Goal: Task Accomplishment & Management: Use online tool/utility

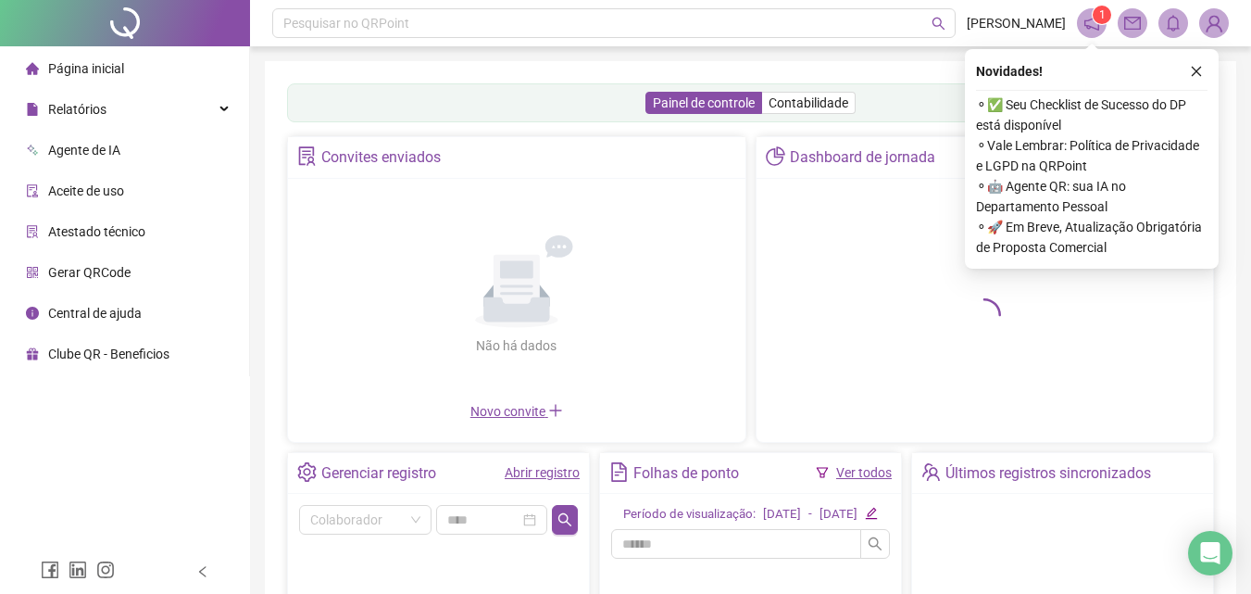
click at [1196, 75] on icon "close" at bounding box center [1196, 71] width 13 height 13
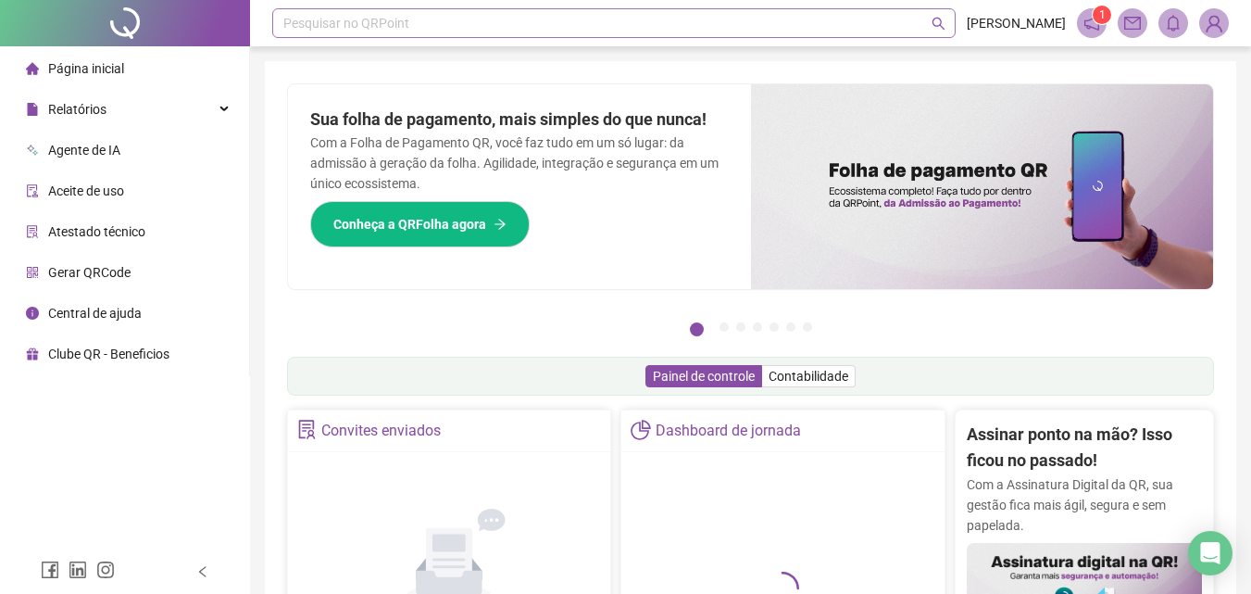
click at [454, 28] on div "Pesquisar no QRPoint" at bounding box center [614, 23] width 684 height 30
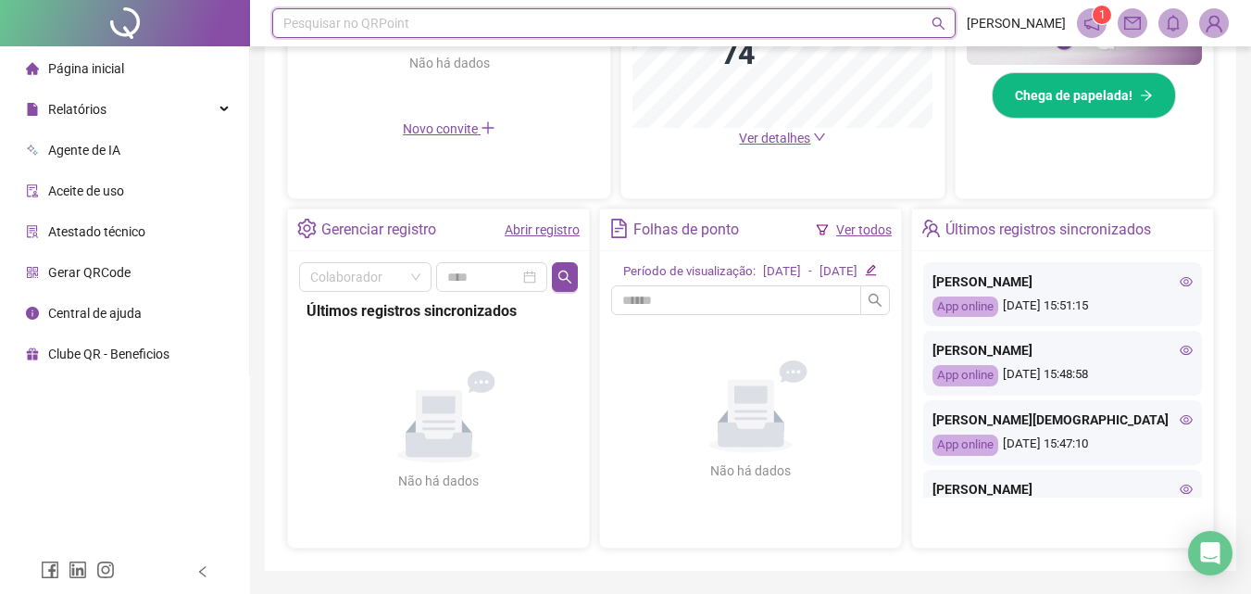
scroll to position [277, 0]
click at [1186, 247] on div "Últimos registros sincronizados [PERSON_NAME] App online [DATE] 15:51:15 [PERSO…" at bounding box center [1062, 378] width 303 height 340
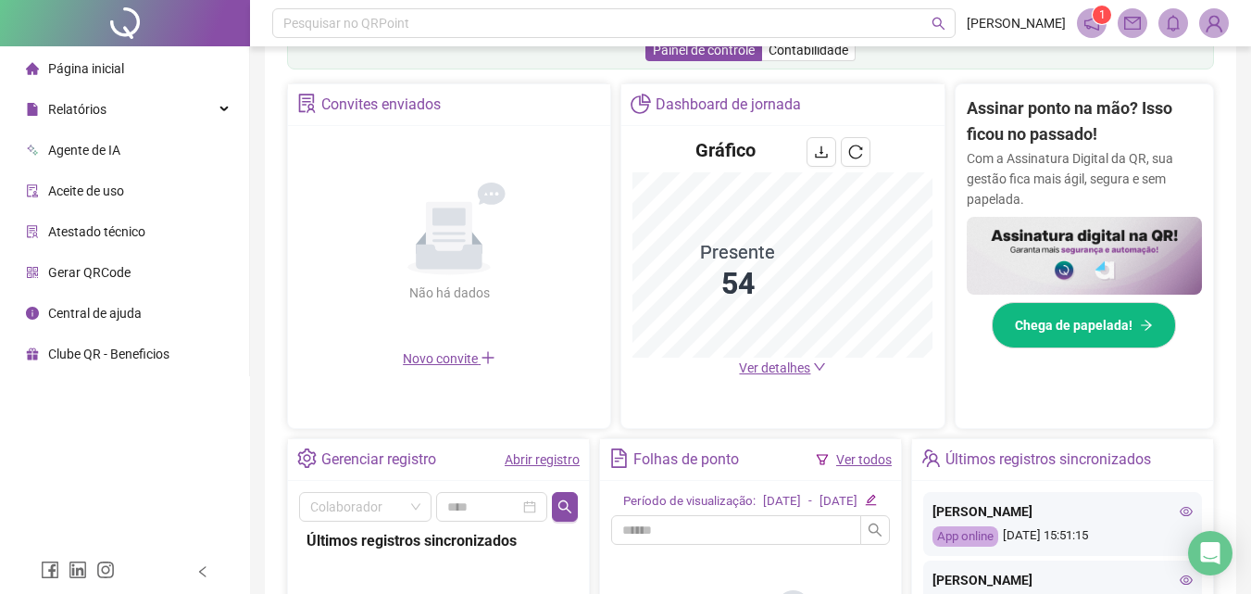
scroll to position [0, 0]
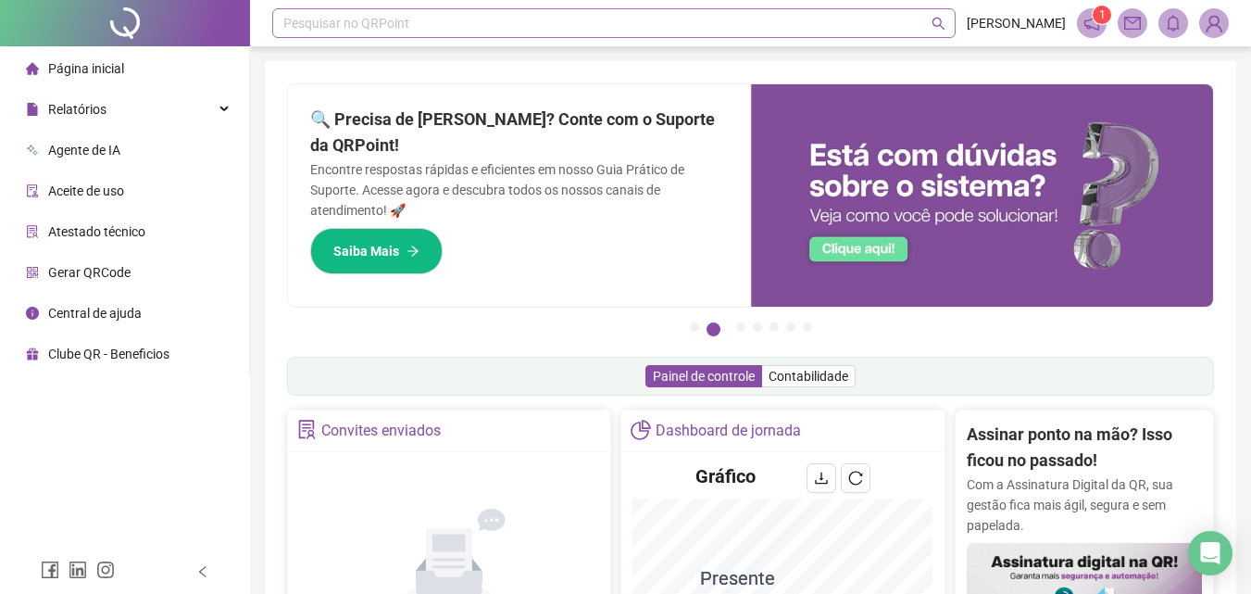
drag, startPoint x: 433, startPoint y: 19, endPoint x: 458, endPoint y: 25, distance: 24.9
click at [433, 21] on div "Pesquisar no QRPoint" at bounding box center [614, 23] width 684 height 30
click at [112, 121] on div "Relatórios" at bounding box center [125, 109] width 242 height 37
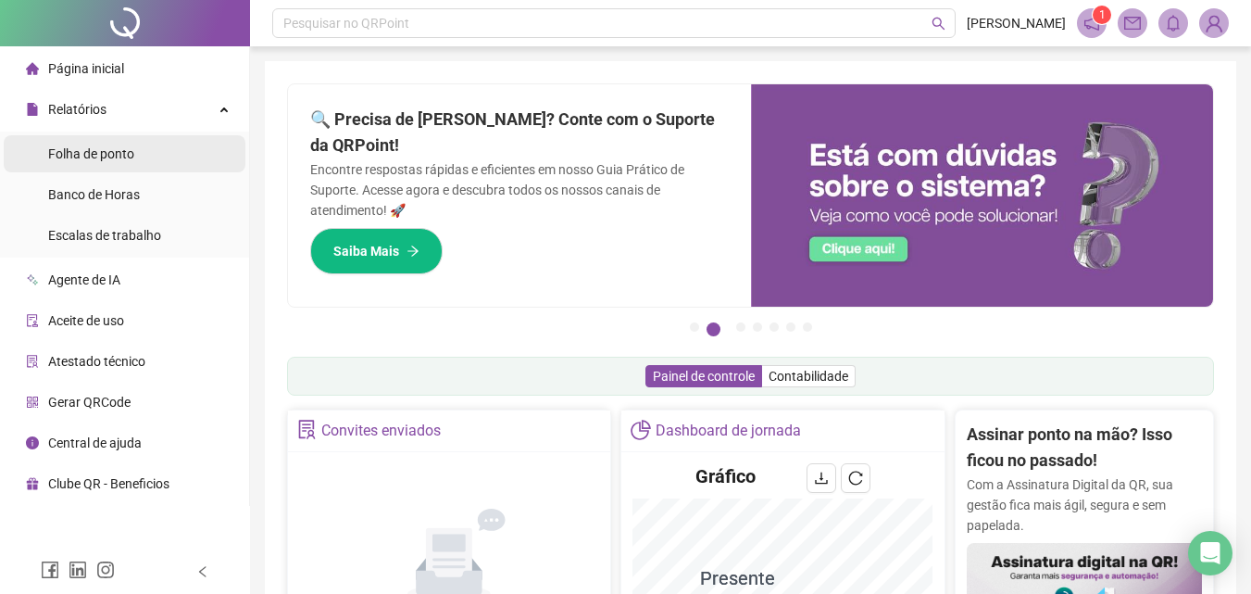
click at [123, 153] on span "Folha de ponto" at bounding box center [91, 153] width 86 height 15
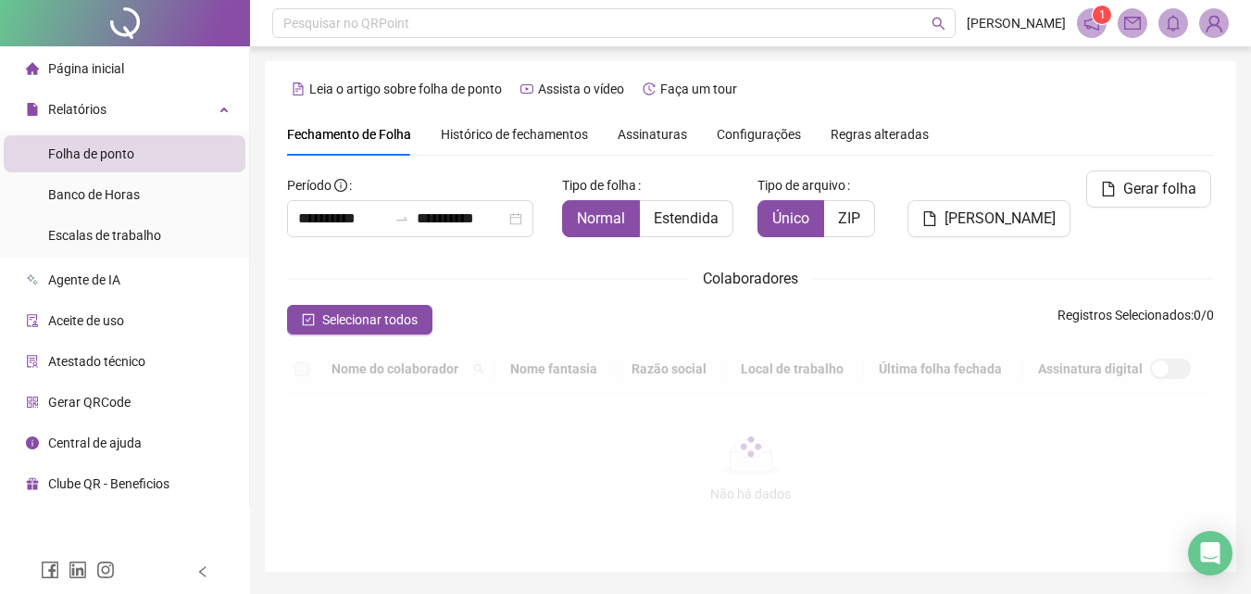
scroll to position [82, 0]
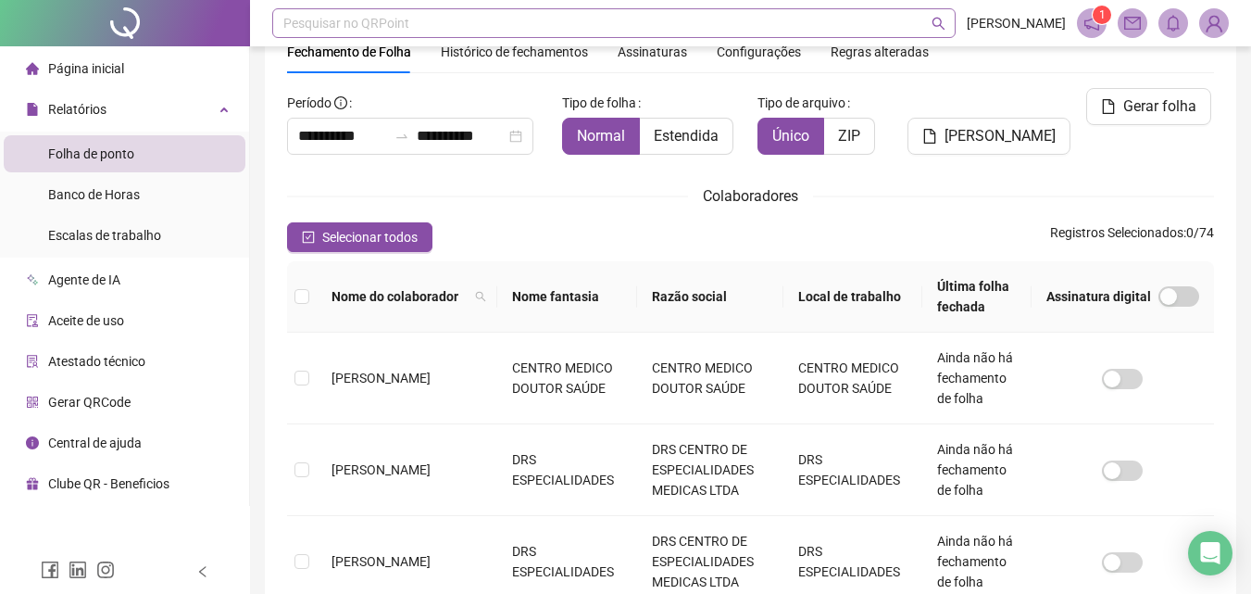
click at [437, 27] on div "Pesquisar no QRPoint" at bounding box center [614, 23] width 684 height 30
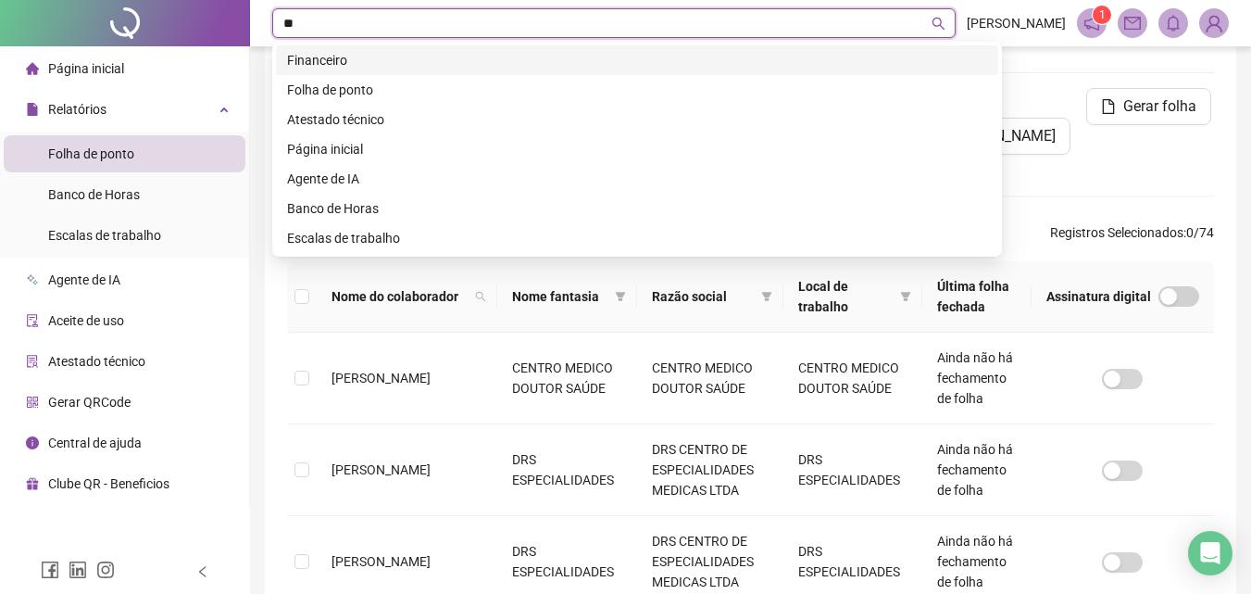
type input "*"
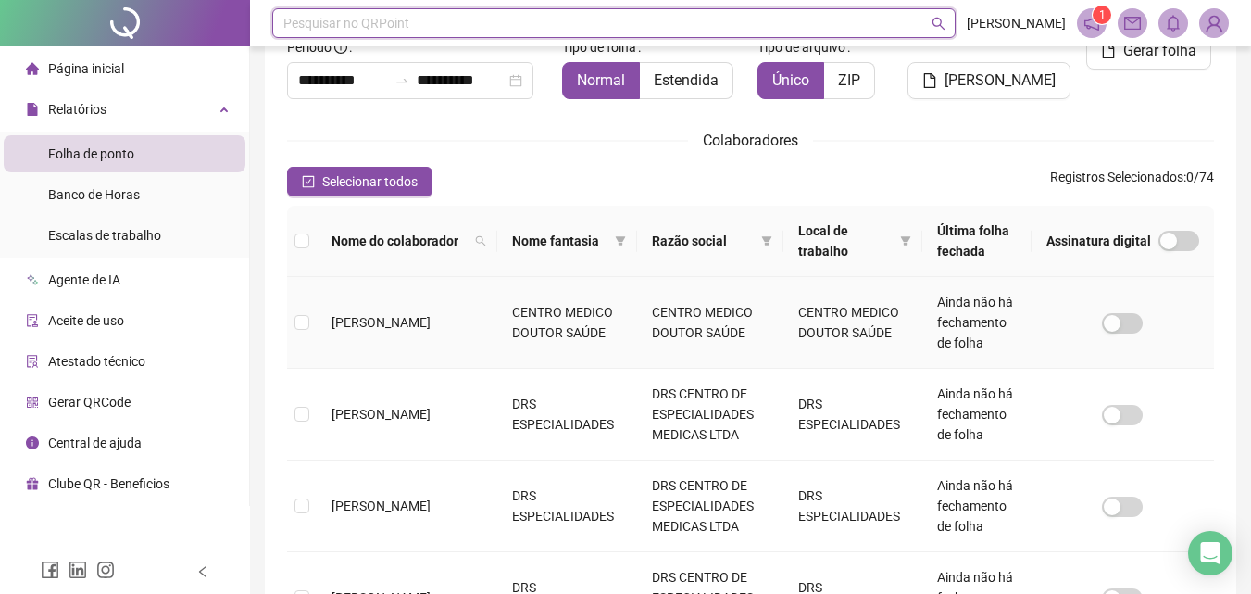
scroll to position [0, 0]
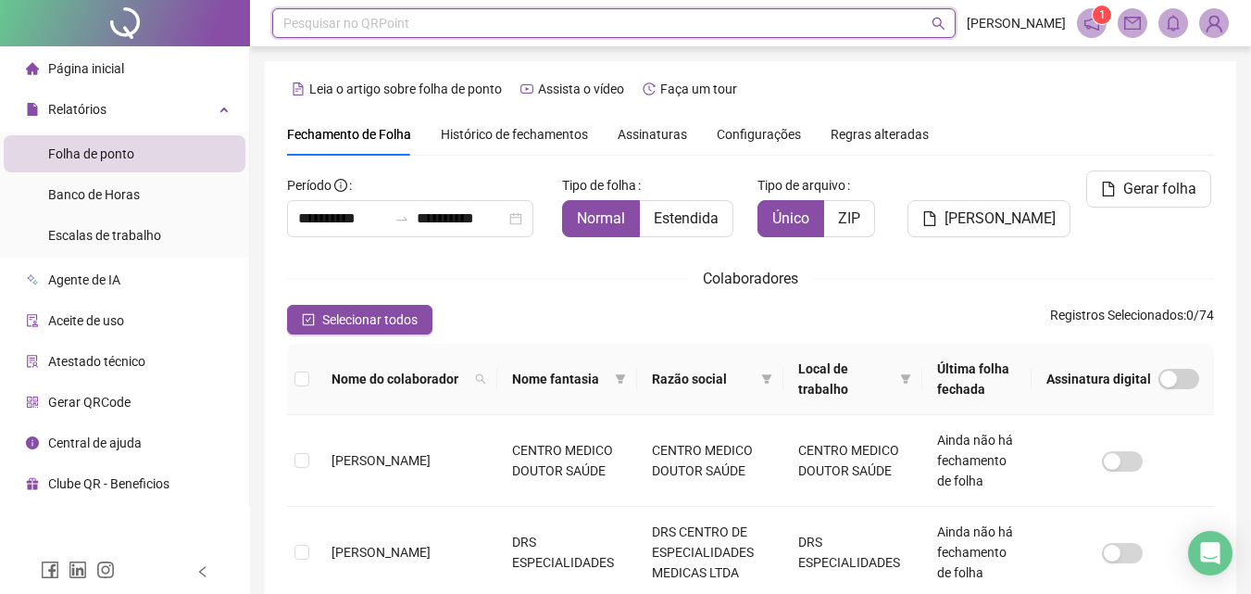
click at [946, 29] on icon "search" at bounding box center [939, 24] width 14 height 14
click at [752, 23] on div "Pesquisar no QRPoint" at bounding box center [614, 23] width 684 height 30
click at [475, 382] on icon "search" at bounding box center [480, 378] width 11 height 11
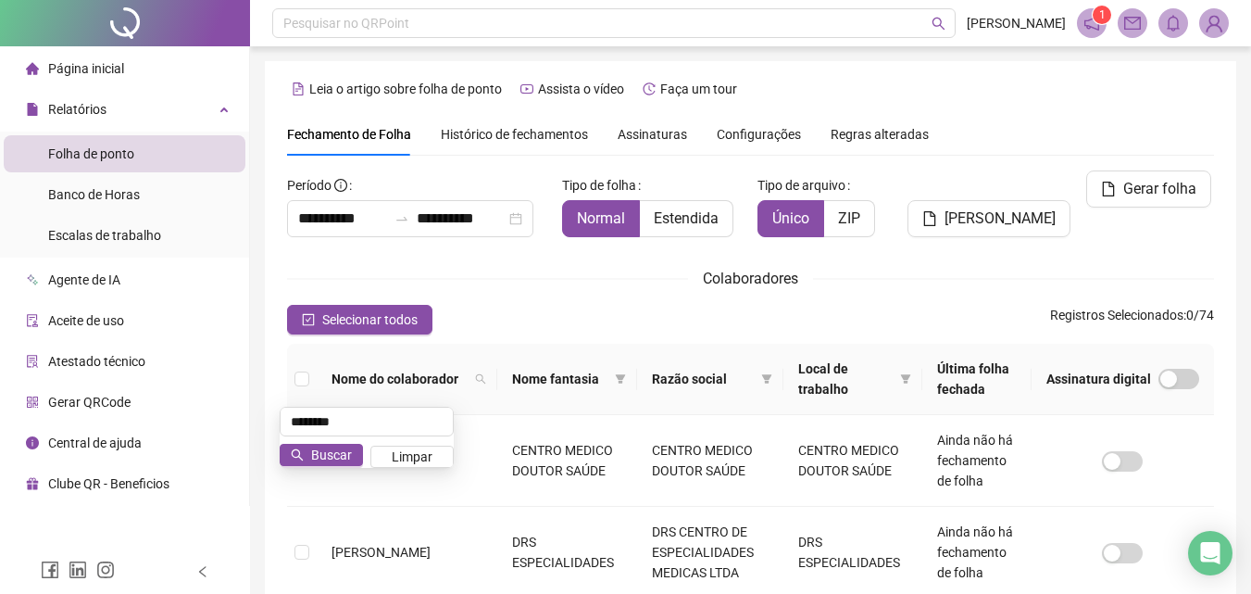
type input "********"
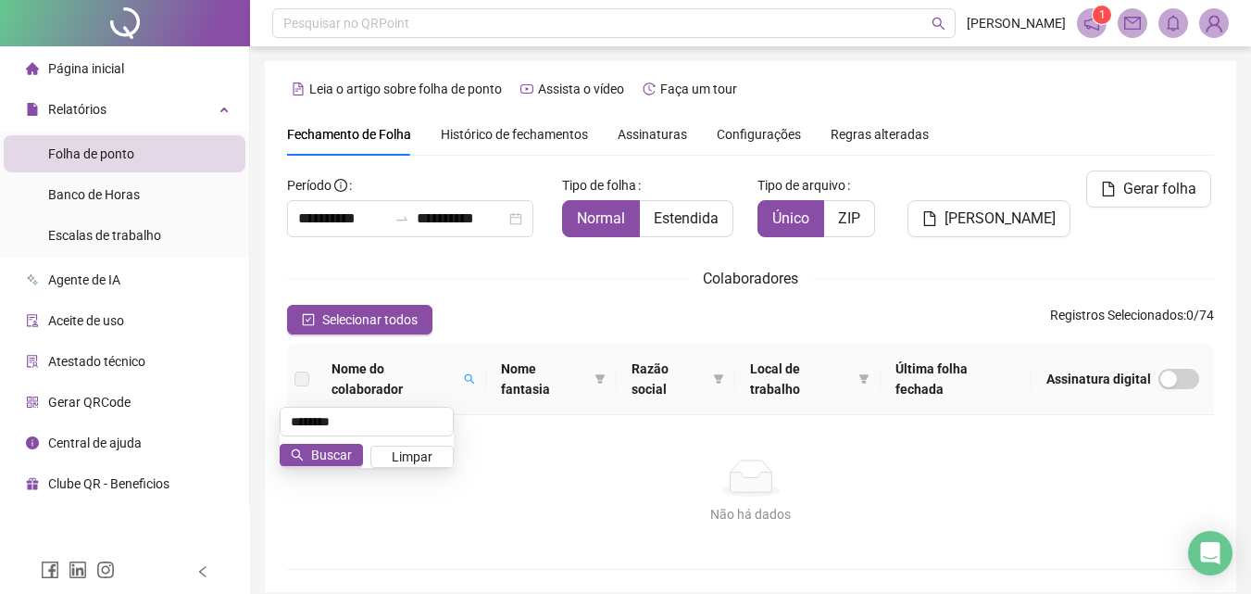
scroll to position [78, 0]
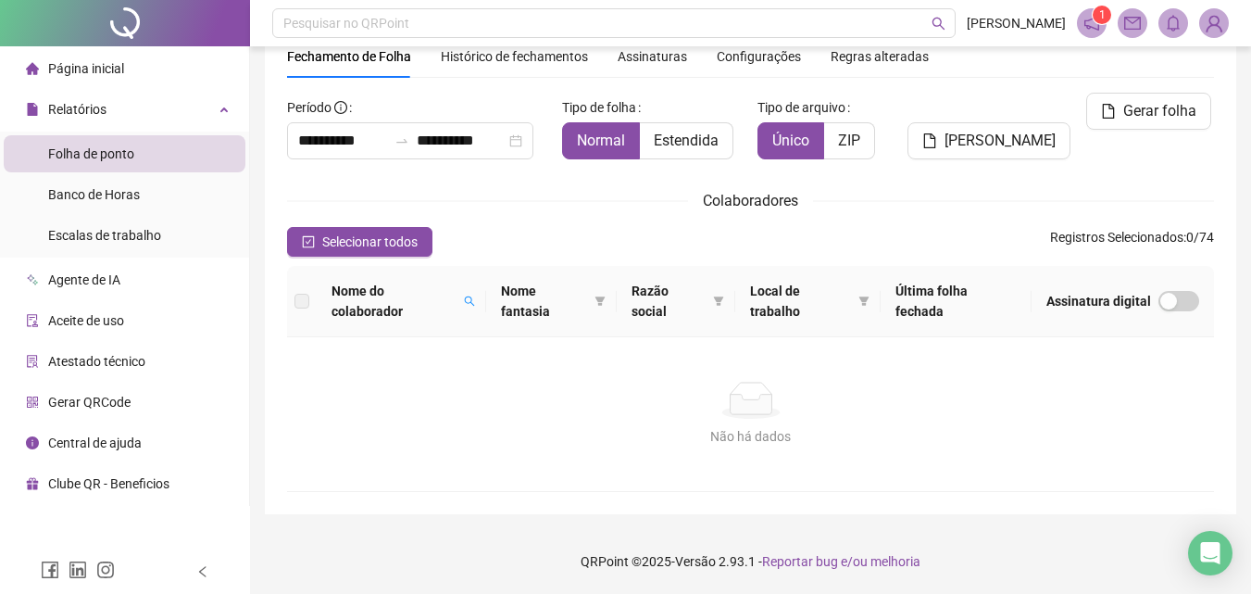
click at [362, 299] on span "Nome do colaborador" at bounding box center [394, 301] width 125 height 41
click at [471, 298] on icon "search" at bounding box center [469, 300] width 11 height 11
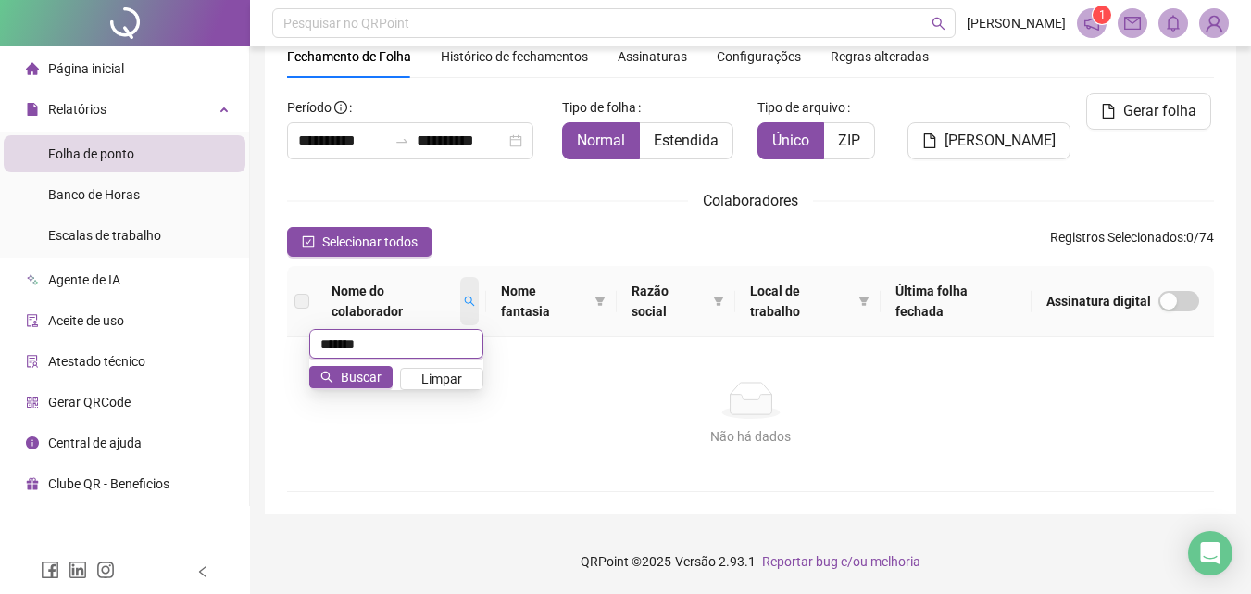
type input "*******"
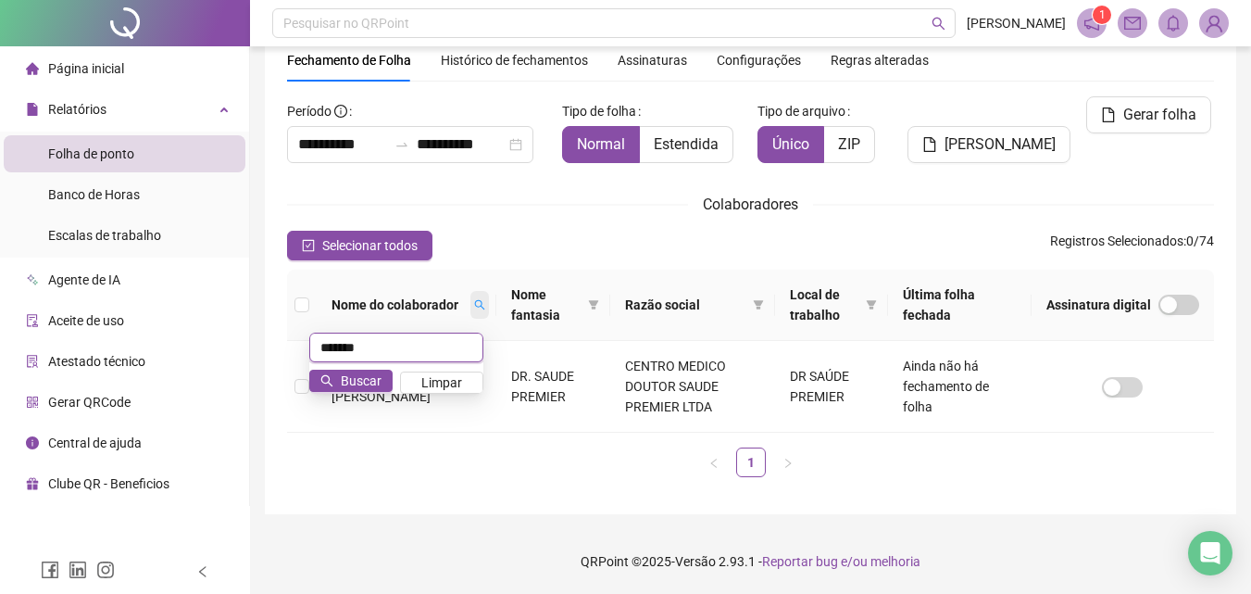
scroll to position [74, 0]
click at [680, 363] on td "CENTRO MEDICO DOUTOR SAUDE PREMIER LTDA" at bounding box center [692, 387] width 165 height 92
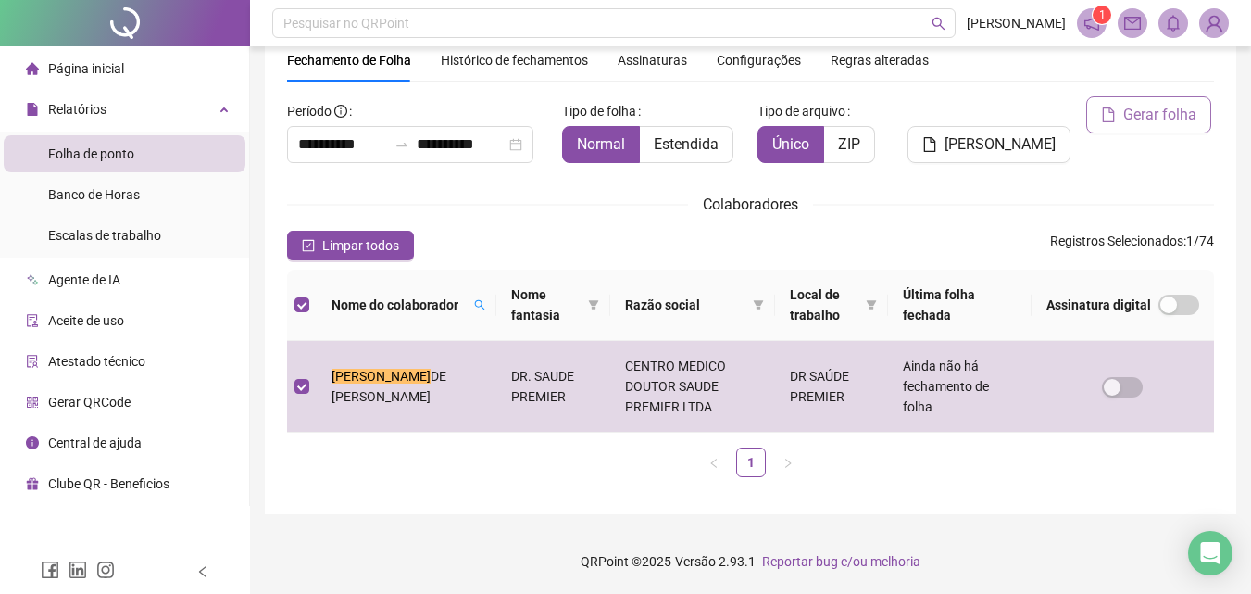
click at [1124, 122] on button "Gerar folha" at bounding box center [1148, 114] width 125 height 37
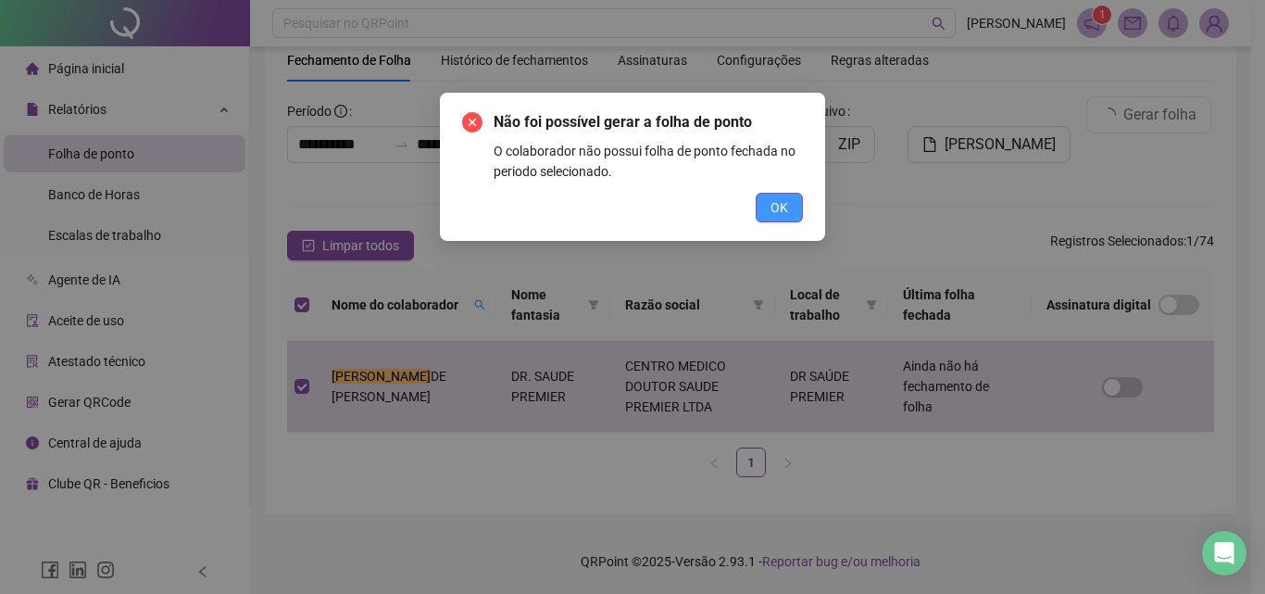
click at [779, 203] on span "OK" at bounding box center [780, 207] width 18 height 20
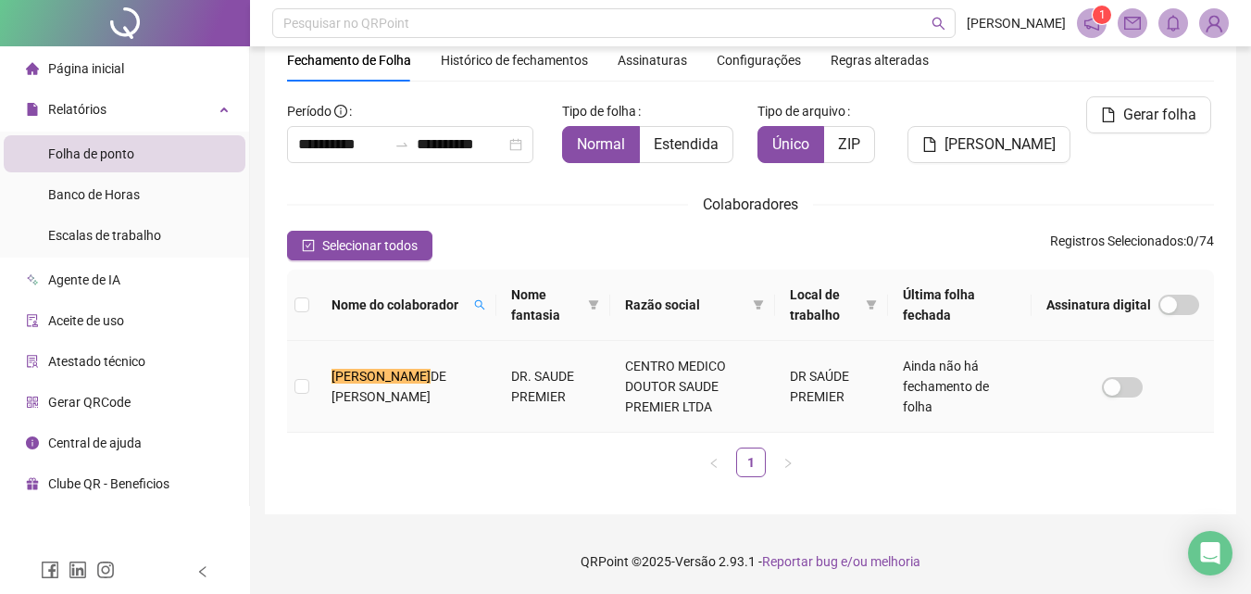
click at [668, 352] on td "CENTRO MEDICO DOUTOR SAUDE PREMIER LTDA" at bounding box center [692, 387] width 165 height 92
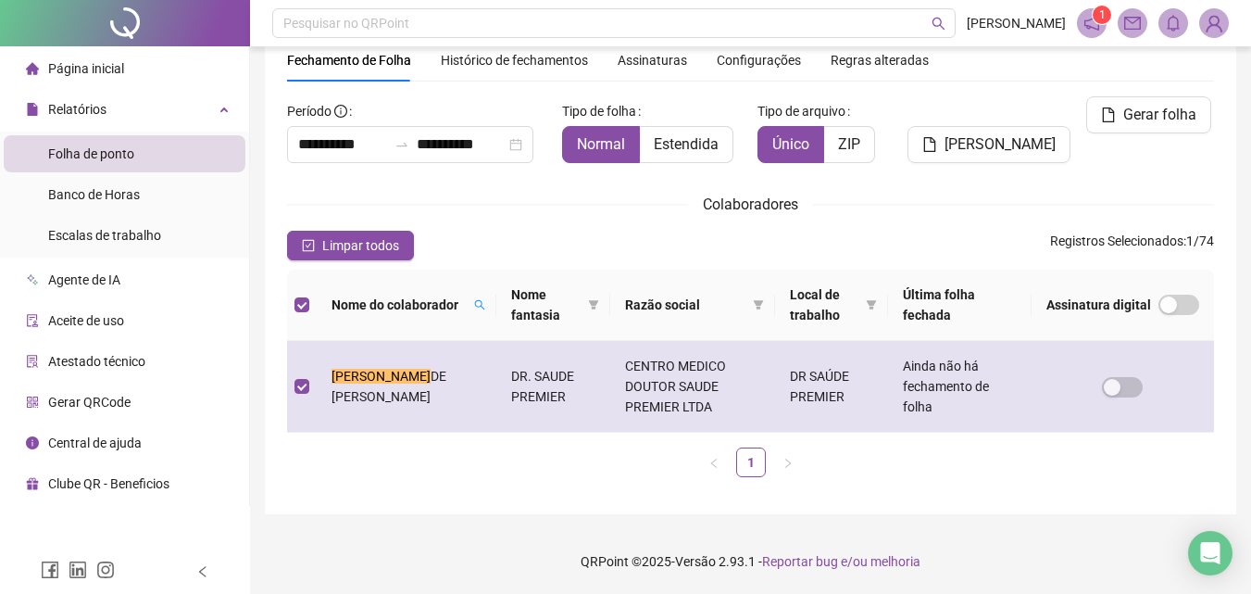
click at [717, 383] on td "CENTRO MEDICO DOUTOR SAUDE PREMIER LTDA" at bounding box center [692, 387] width 165 height 92
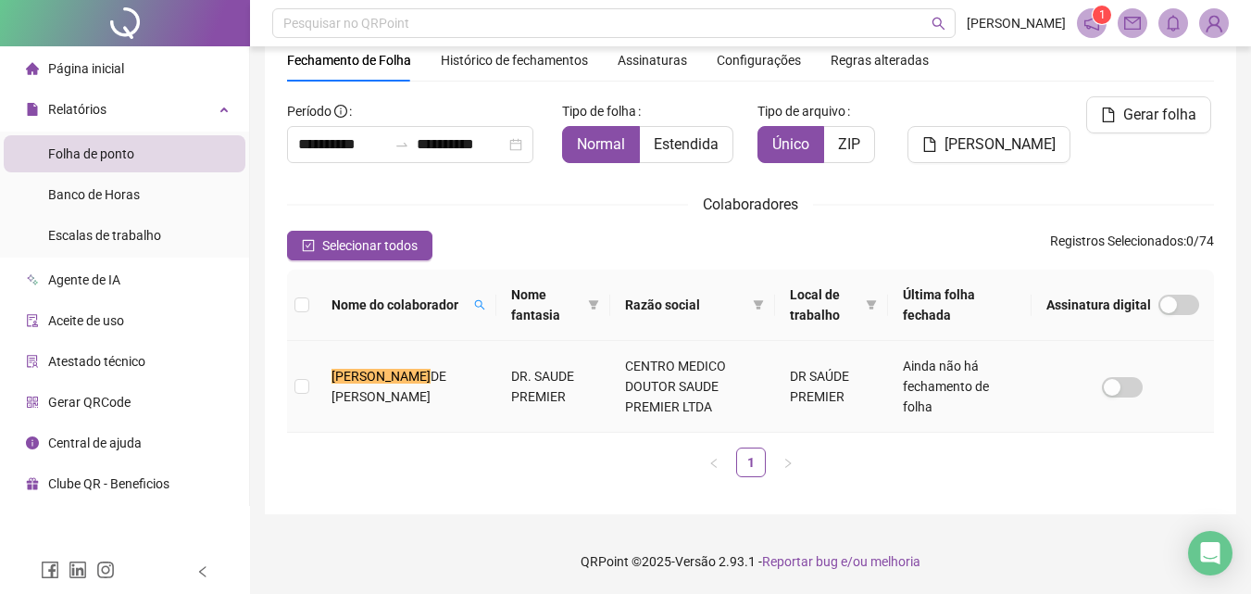
click at [584, 370] on td "DR. SAUDE PREMIER" at bounding box center [552, 387] width 113 height 92
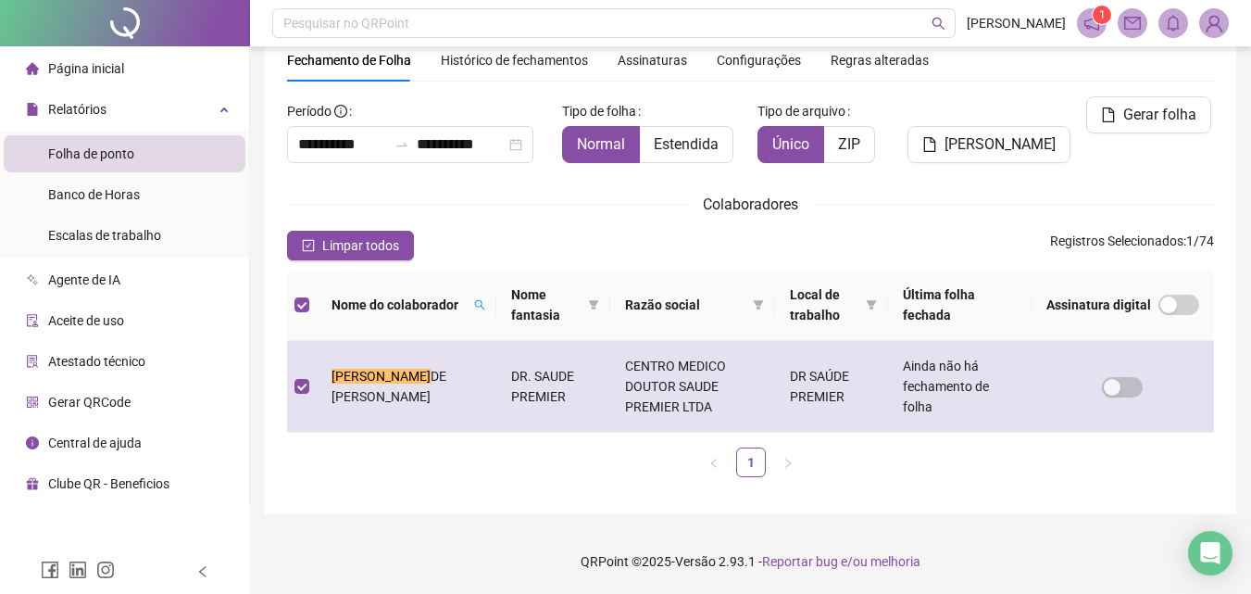
click at [920, 380] on span "Ainda não há fechamento de folha" at bounding box center [946, 386] width 86 height 56
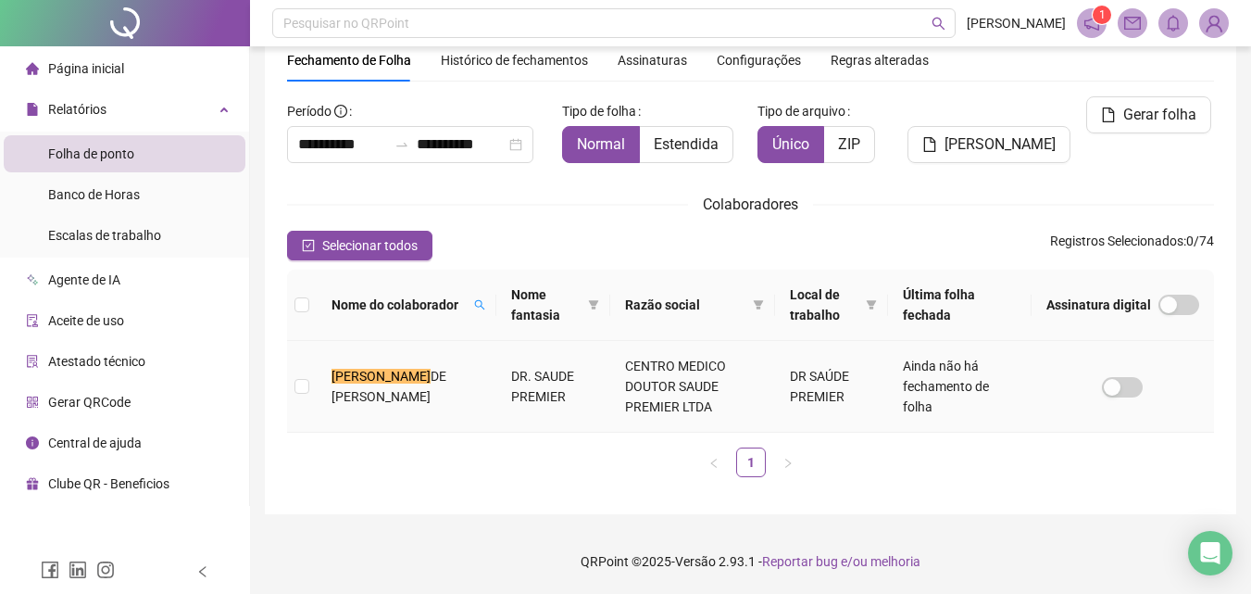
click at [922, 379] on span "Ainda não há fechamento de folha" at bounding box center [946, 386] width 86 height 56
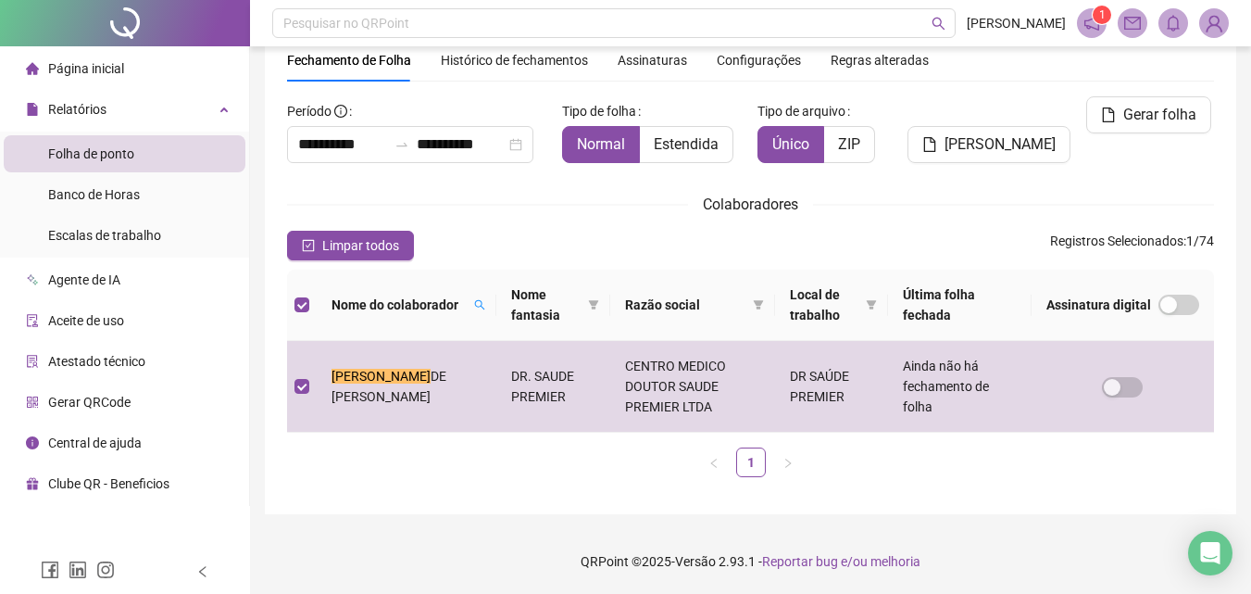
click at [1093, 22] on icon "notification" at bounding box center [1092, 23] width 17 height 17
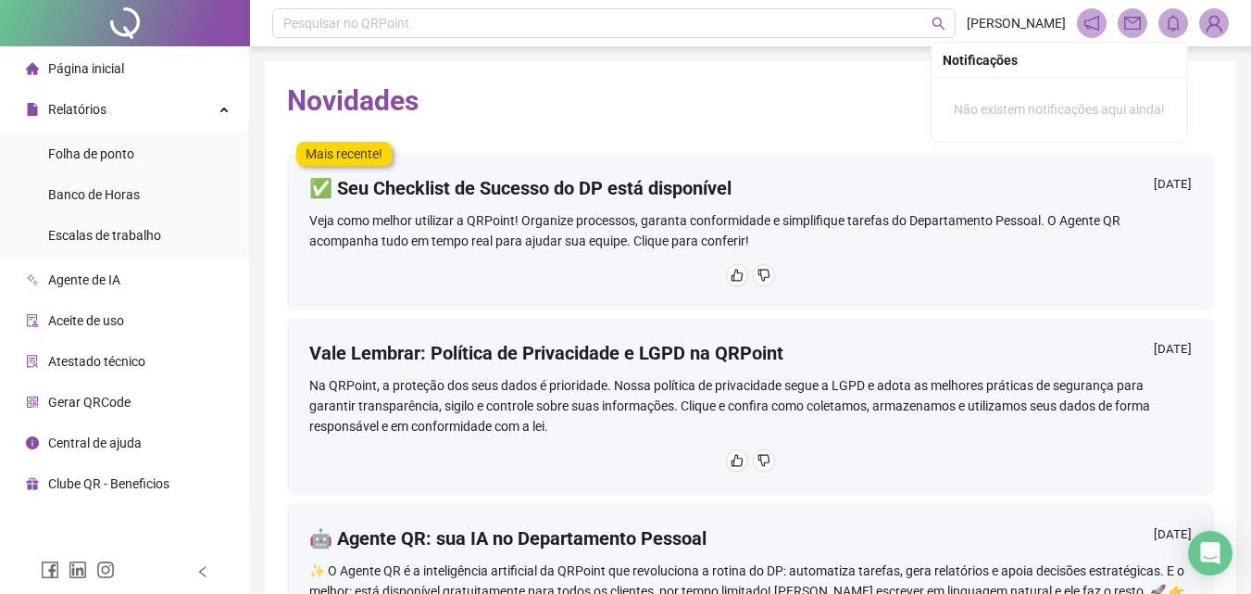
click at [1182, 24] on span at bounding box center [1174, 23] width 30 height 30
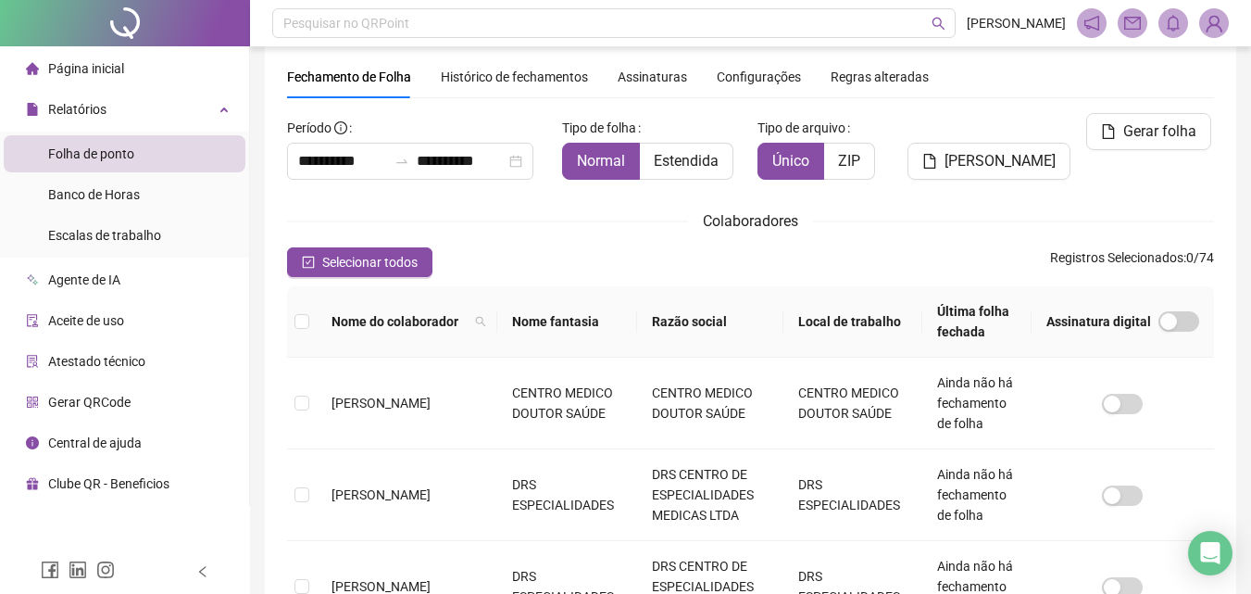
scroll to position [82, 0]
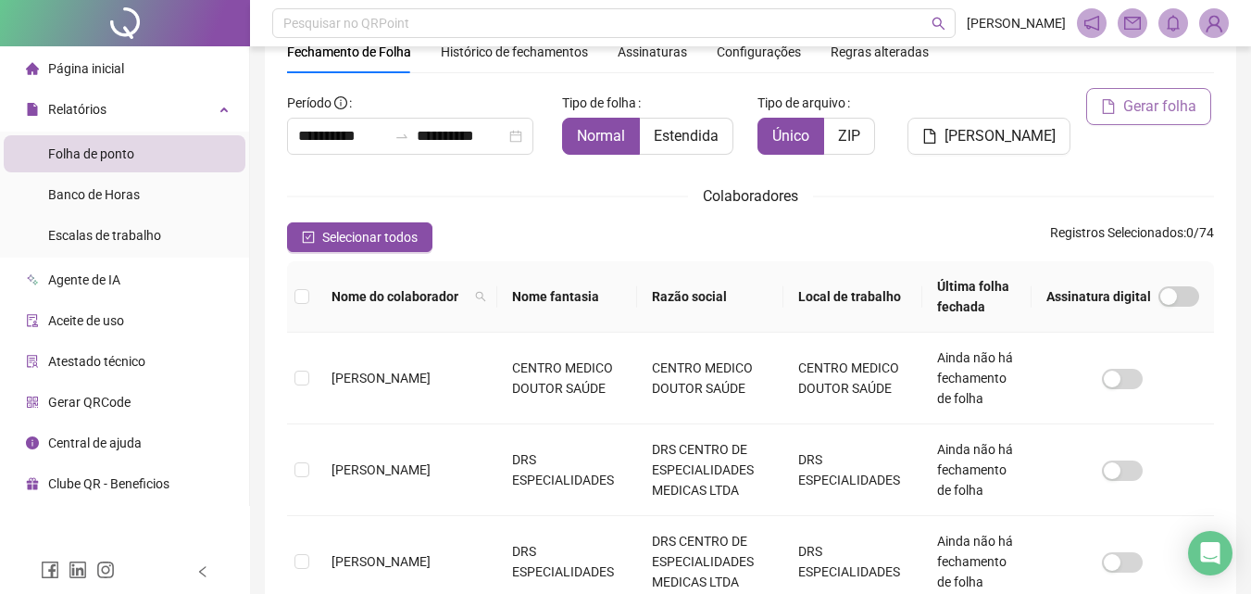
click at [1180, 100] on span "Gerar folha" at bounding box center [1160, 106] width 73 height 22
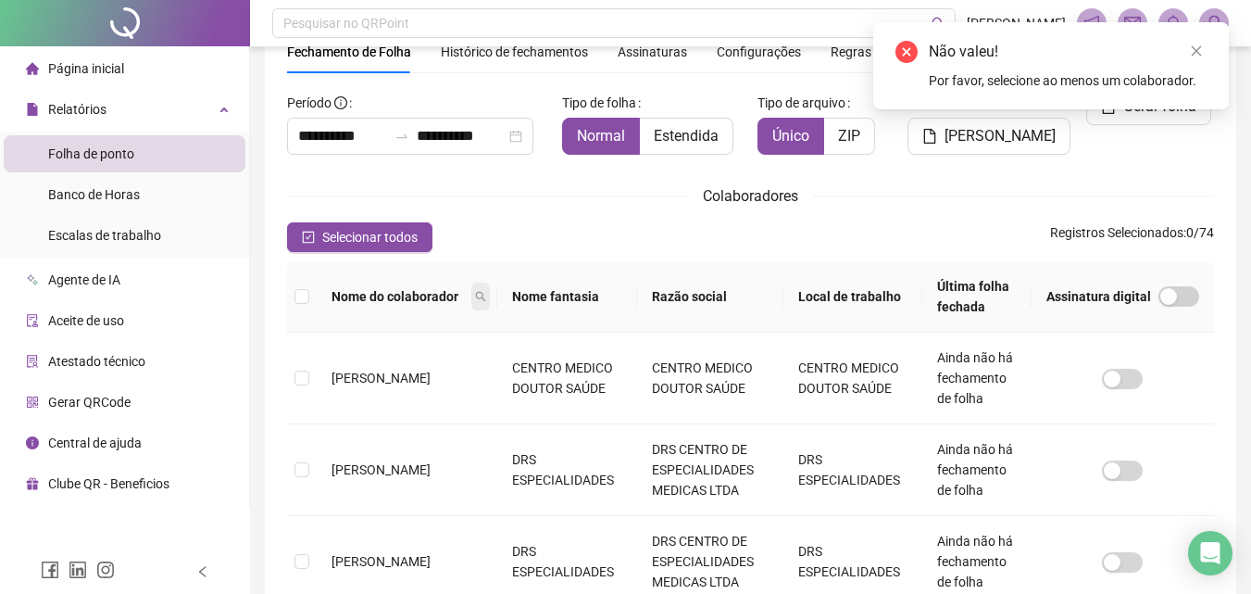
click at [471, 287] on span at bounding box center [480, 296] width 19 height 28
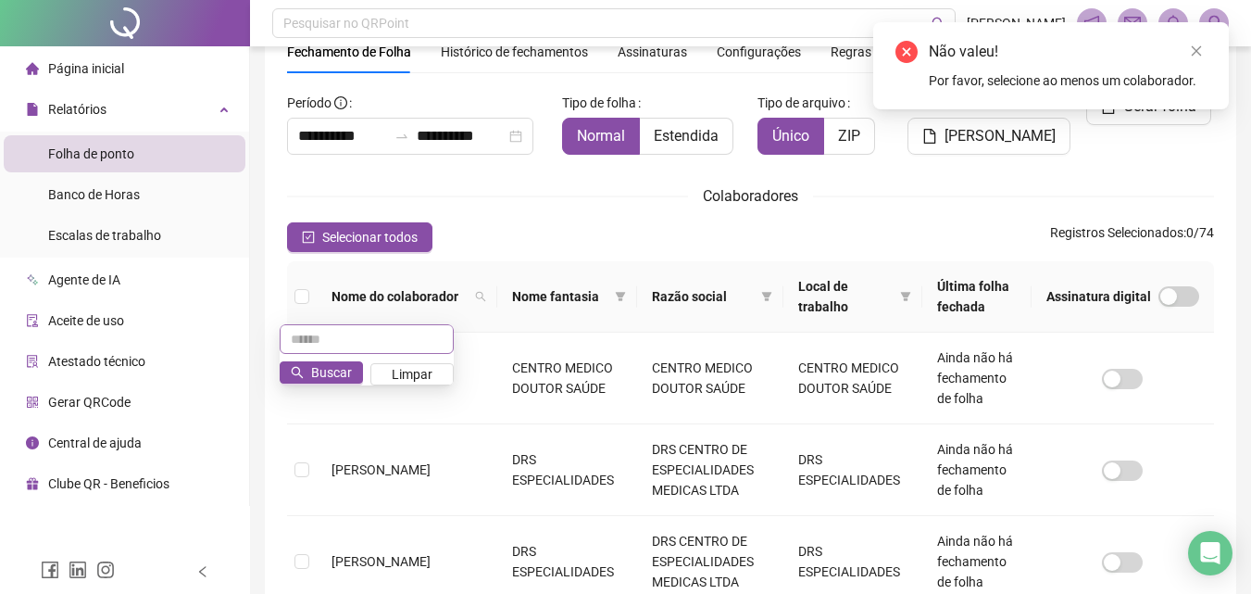
click at [362, 339] on input "text" at bounding box center [367, 339] width 174 height 30
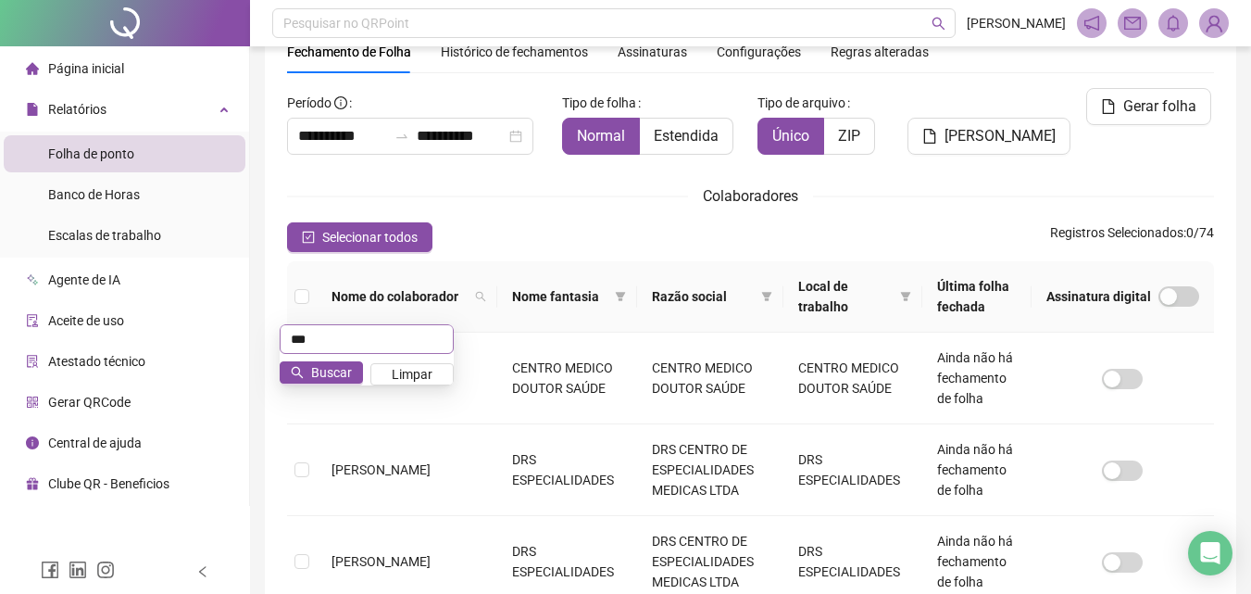
type input "***"
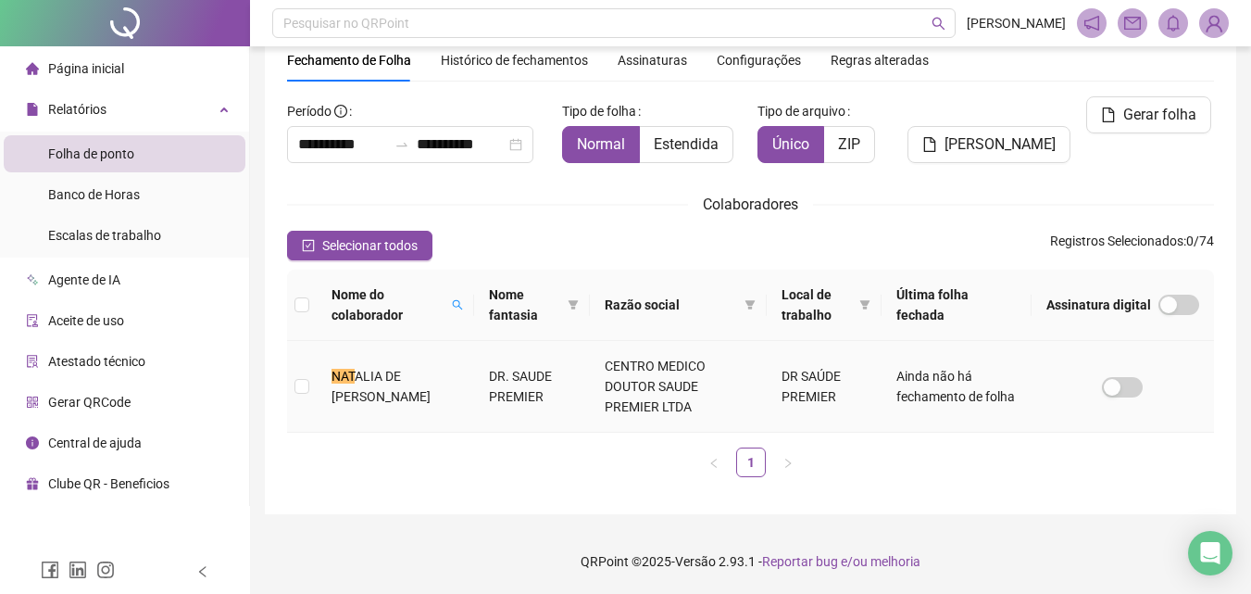
click at [345, 369] on mark "NAT" at bounding box center [343, 376] width 23 height 15
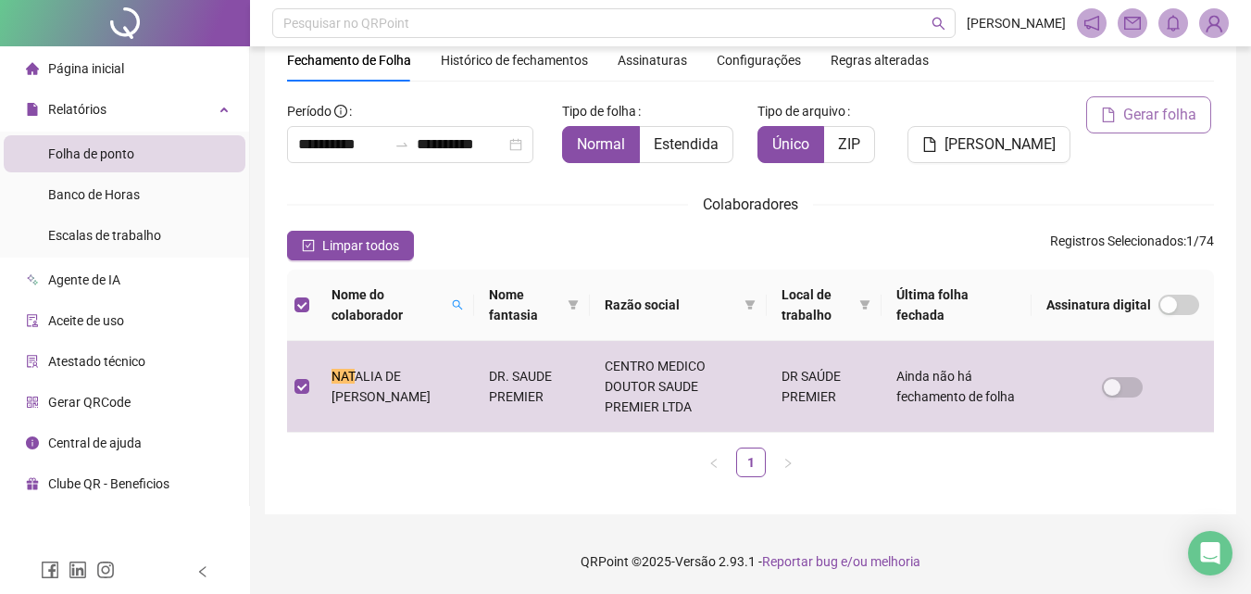
click at [1147, 106] on span "Gerar folha" at bounding box center [1160, 115] width 73 height 22
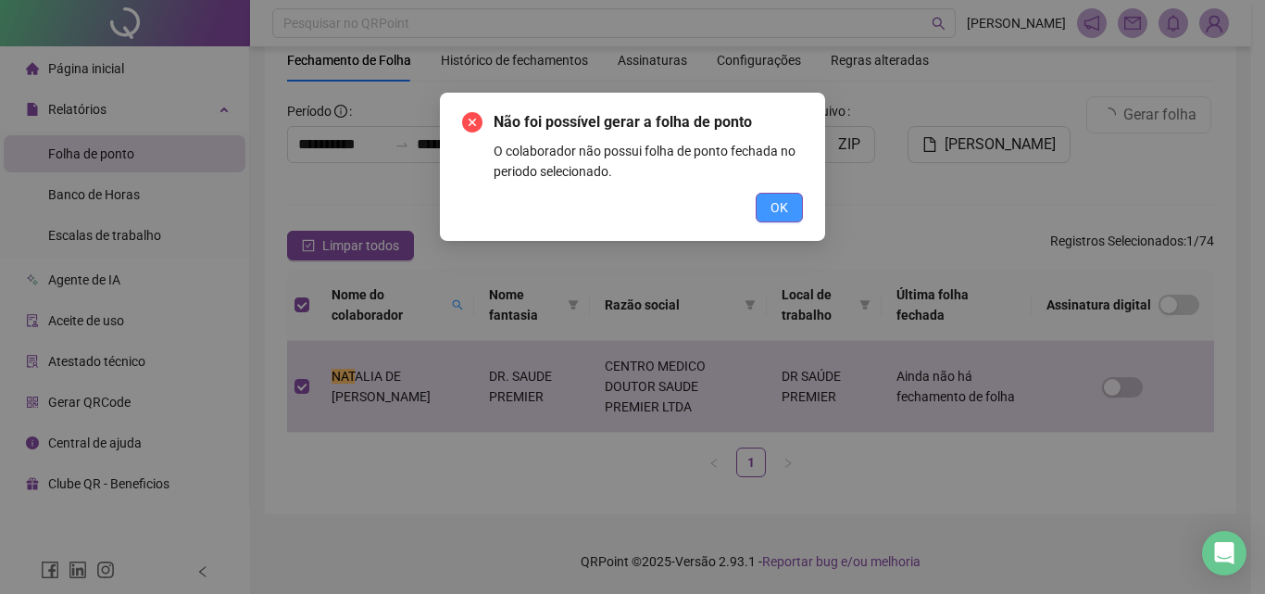
click at [763, 212] on button "OK" at bounding box center [779, 208] width 47 height 30
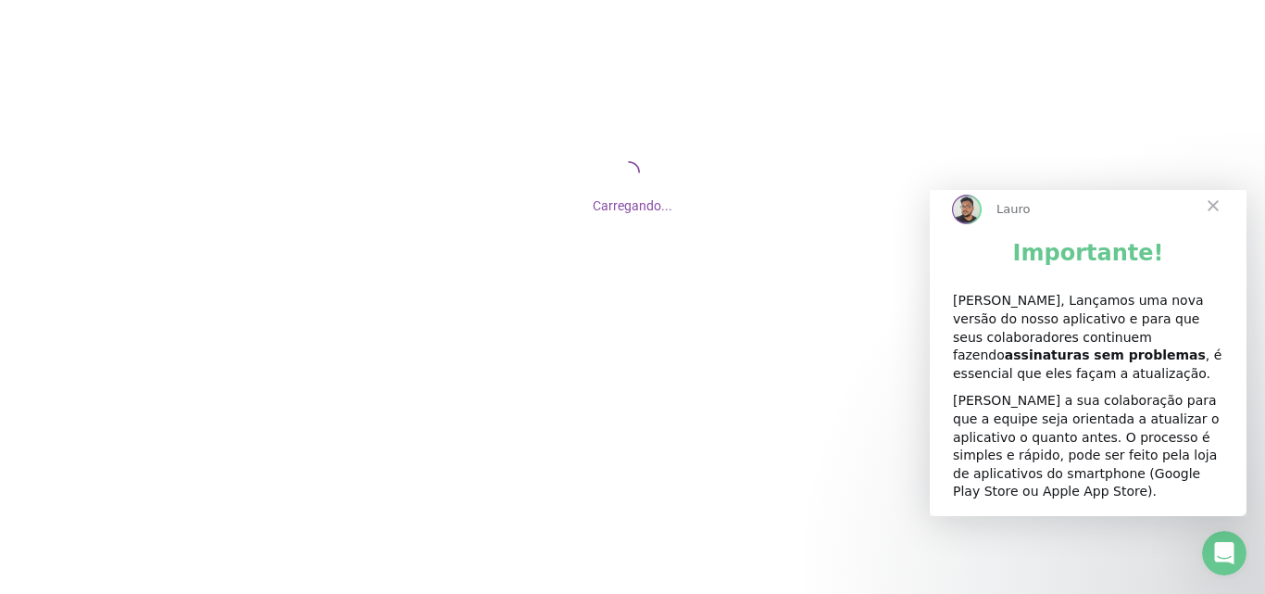
click at [1213, 225] on span "Fechar" at bounding box center [1213, 205] width 67 height 67
